Goal: Ask a question

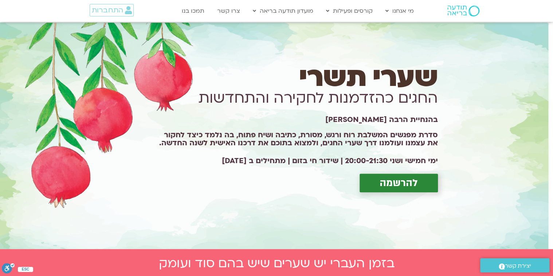
click at [393, 183] on span "להרשמה" at bounding box center [399, 182] width 38 height 11
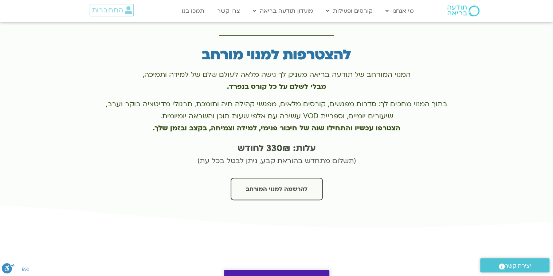
scroll to position [1567, 0]
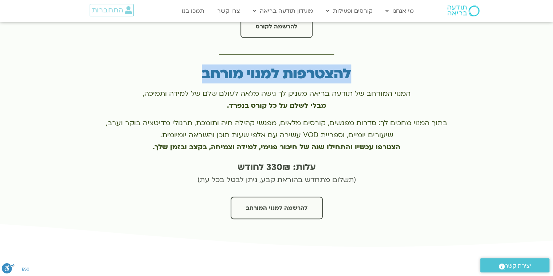
drag, startPoint x: 204, startPoint y: 63, endPoint x: 350, endPoint y: 61, distance: 146.1
click at [350, 66] on h3 "להצטרפות למנוי מורחב" at bounding box center [277, 74] width 348 height 17
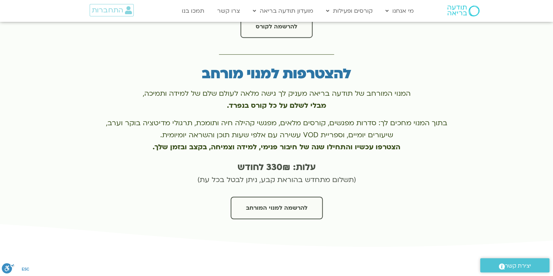
drag, startPoint x: 350, startPoint y: 61, endPoint x: 357, endPoint y: 92, distance: 31.7
click at [357, 92] on p "המנוי המורחב של תודעה בריאה מעניק לך גישה מלאה לעולם שלם של למידה ותמיכה, מבלי …" at bounding box center [277, 100] width 348 height 24
click at [521, 263] on span "יצירת קשר" at bounding box center [518, 266] width 26 height 10
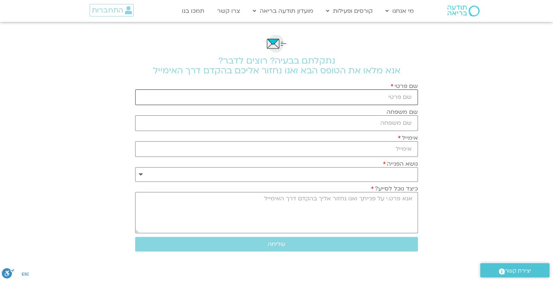
click at [389, 98] on input "שם פרטי" at bounding box center [276, 97] width 283 height 16
type input "ססיל"
click at [408, 125] on input "שם משפחה" at bounding box center [276, 123] width 283 height 16
type input "שגיא"
click at [410, 150] on input "אימייל" at bounding box center [276, 149] width 283 height 16
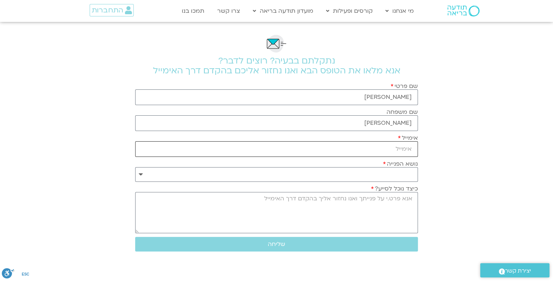
type input "csaguy@gmail.com"
click at [404, 175] on select "**********" at bounding box center [276, 174] width 283 height 15
select select "**********"
click at [135, 167] on select "**********" at bounding box center [276, 174] width 283 height 15
click at [407, 200] on textarea "כיצד נוכל לסייע?" at bounding box center [276, 212] width 283 height 41
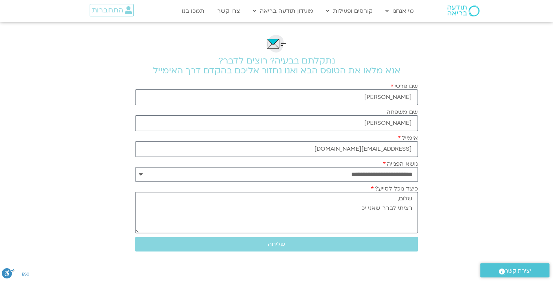
drag, startPoint x: 383, startPoint y: 206, endPoint x: 379, endPoint y: 205, distance: 4.0
click at [379, 205] on textarea "שלום, רציתי לברר שאני יכ" at bounding box center [276, 212] width 283 height 41
click at [359, 207] on textarea "שלום, רציתי לברראם אני יכ" at bounding box center [276, 212] width 283 height 41
drag, startPoint x: 335, startPoint y: 207, endPoint x: 289, endPoint y: 211, distance: 46.4
click at [289, 211] on textarea "שלום, רציתי לברראם אני יכולה להשתתפ" at bounding box center [276, 212] width 283 height 41
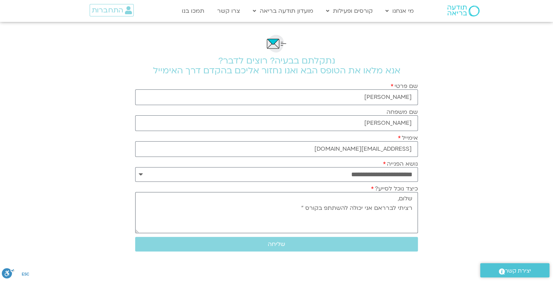
paste textarea "החגים כהזדמנות לחקירה והתחדשות"
drag, startPoint x: 161, startPoint y: 207, endPoint x: 144, endPoint y: 207, distance: 16.8
click at [144, 207] on textarea "שלום, רציתי לברראם אני יכולה להשתתפ בקורס "החגים כהזדמנות לחקירה והתחדשות" ללא …" at bounding box center [276, 212] width 283 height 41
click at [297, 216] on textarea "שלום, רציתי לברראם אני יכולה להשתתפ בקורס "החגים כהזדמנות לחקירה והתחדשות" ללא …" at bounding box center [276, 212] width 283 height 41
click at [383, 208] on textarea "שלום, רציתי לברראם אני יכולה להשתתפ בקורס "החגים כהזדמנות לחקירה והתחדשות" ללא …" at bounding box center [276, 212] width 283 height 41
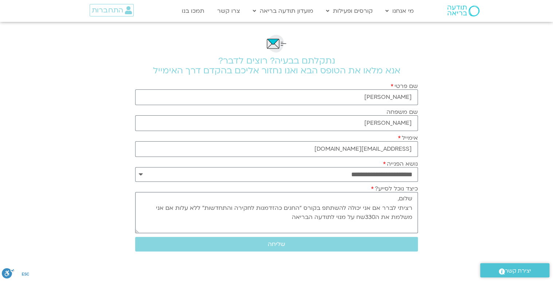
drag, startPoint x: 380, startPoint y: 207, endPoint x: 373, endPoint y: 207, distance: 7.7
click at [373, 207] on textarea "שלום, רציתי לברר אם אני יכולה להשתתפ בקורס "החגים כהזדמנות לחקירה והתחדשות" ללא…" at bounding box center [276, 212] width 283 height 41
click at [359, 217] on textarea "שלום, רציתי לברר שאני יכולה להשתתפ בקורס "החגים כהזדמנות לחקירה והתחדשות" ללא ע…" at bounding box center [276, 212] width 283 height 41
click at [297, 216] on textarea "שלום, רציתי לברר שאני יכולה להשתתפ בקורס "החגים כהזדמנות לחקירה והתחדשות" ללא ע…" at bounding box center [276, 212] width 283 height 41
click at [332, 204] on textarea "שלום, רציתי לברר שאני יכולה להשתתפ בקורס "החגים כהזדמנות לחקירה והתחדשות" ללא ע…" at bounding box center [276, 212] width 283 height 41
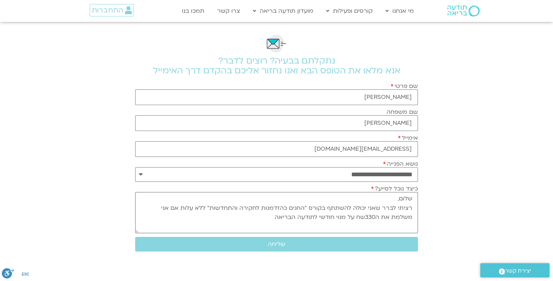
click at [293, 217] on textarea "שלום, רציתי לברר שאני יכולה להשתתף בקורס "החגים כהזדמנות לחקירה והתחדשות" ללא ע…" at bounding box center [276, 212] width 283 height 41
type textarea "שלום, רציתי לברר שאני יכולה להשתתף בקורס "החגים כהזדמנות לחקירה והתחדשות" ללא ע…"
click at [281, 243] on span "שליחה" at bounding box center [276, 243] width 17 height 7
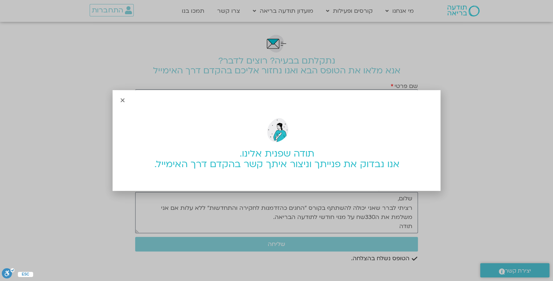
click at [122, 99] on icon "Close" at bounding box center [122, 99] width 5 height 5
